Goal: Find contact information: Find contact information

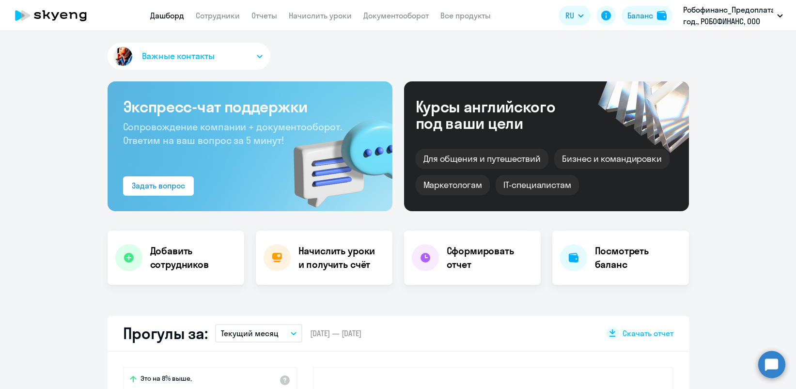
select select "30"
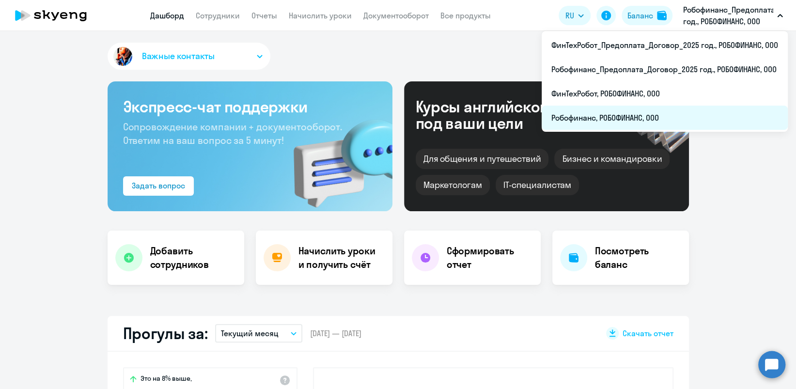
click at [648, 121] on li "Робофинанс, РОБОФИНАНС, ООО" at bounding box center [665, 118] width 246 height 24
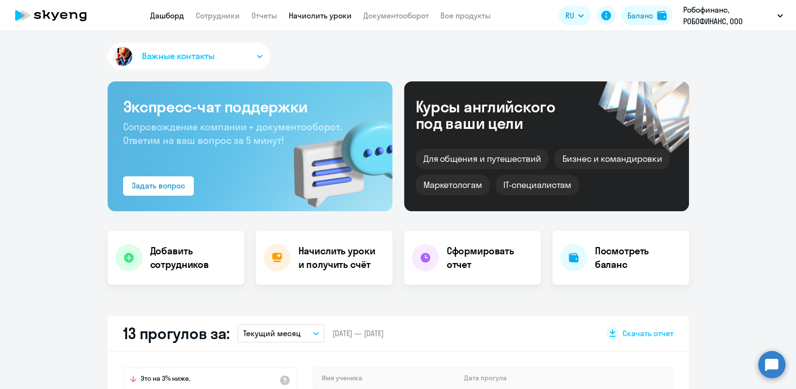
click at [320, 17] on link "Начислить уроки" at bounding box center [320, 16] width 63 height 10
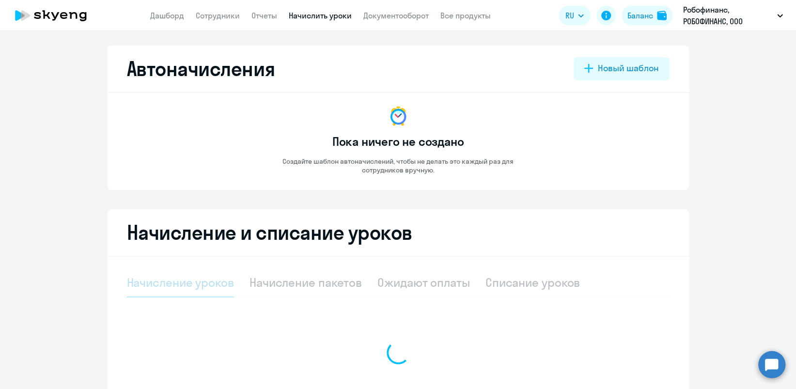
select select "10"
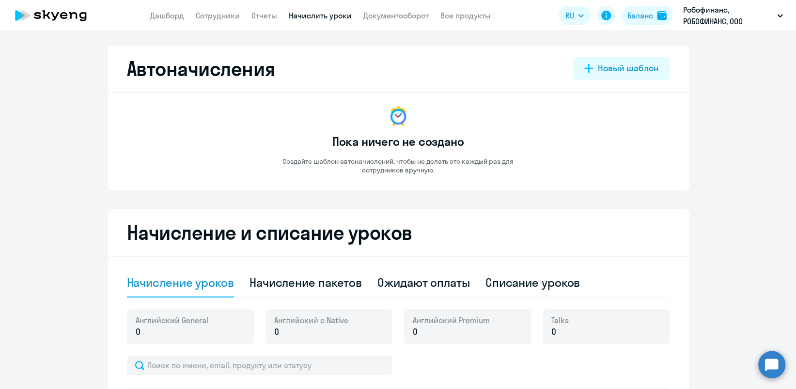
scroll to position [194, 0]
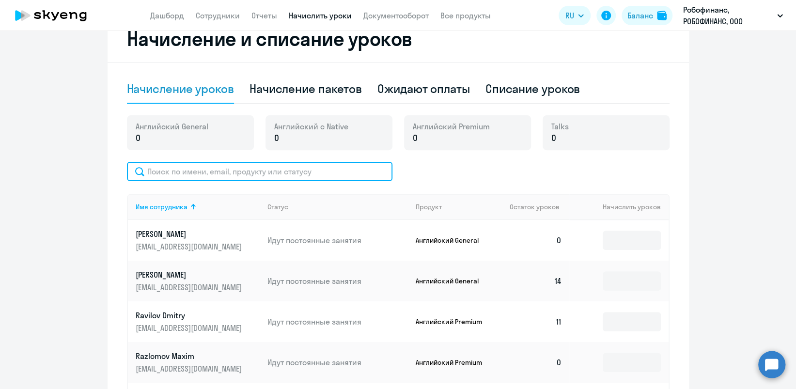
click at [237, 169] on input "text" at bounding box center [260, 171] width 266 height 19
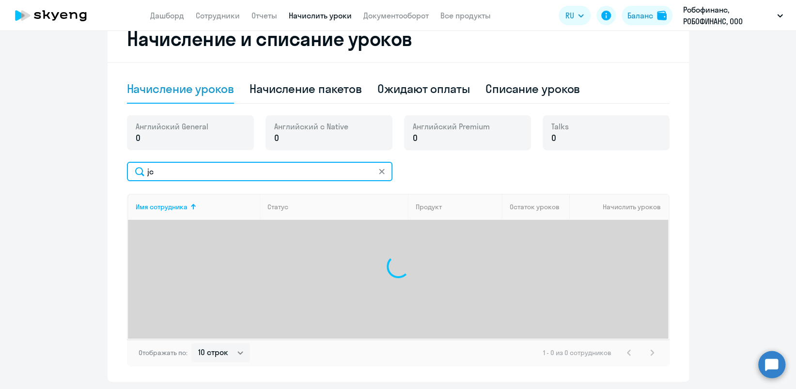
type input "j"
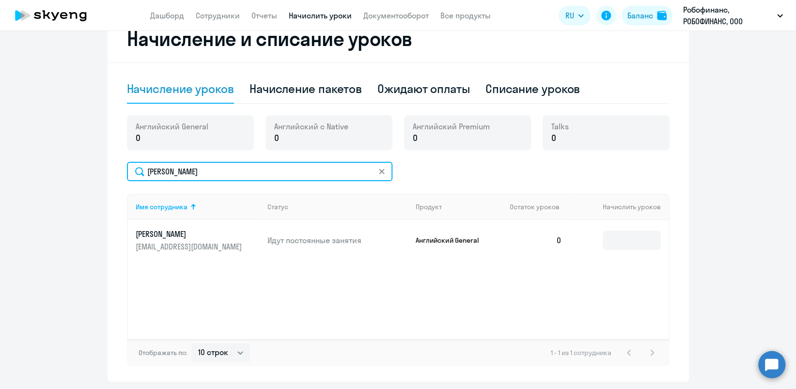
type input "[PERSON_NAME]"
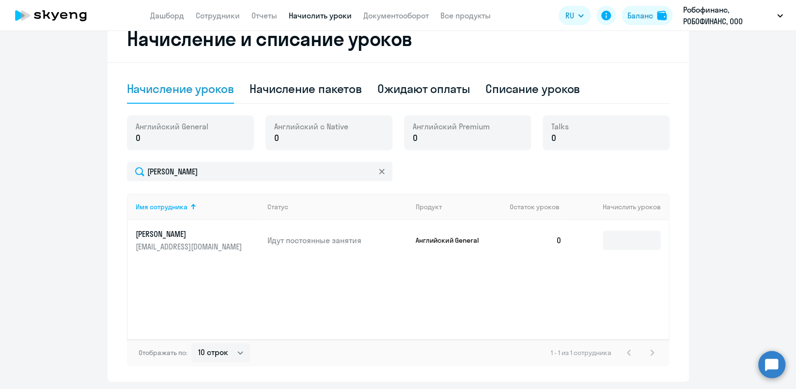
click at [197, 242] on p "[EMAIL_ADDRESS][DOMAIN_NAME]" at bounding box center [190, 246] width 109 height 11
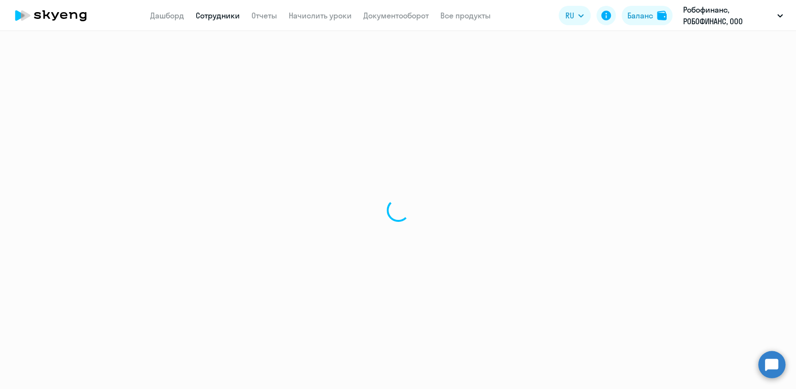
select select "english"
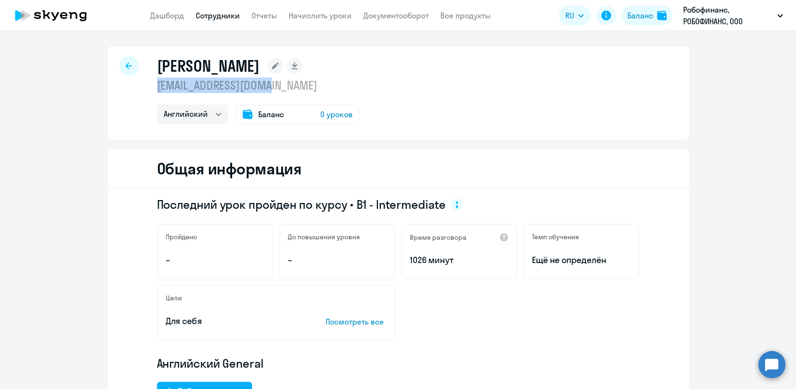
drag, startPoint x: 286, startPoint y: 90, endPoint x: 149, endPoint y: 92, distance: 137.2
click at [149, 92] on div "[PERSON_NAME] [EMAIL_ADDRESS][DOMAIN_NAME] Английский Баланс 0 уроков" at bounding box center [399, 93] width 582 height 93
drag, startPoint x: 149, startPoint y: 92, endPoint x: 153, endPoint y: 86, distance: 6.7
copy p "[EMAIL_ADDRESS][DOMAIN_NAME]"
